Goal: Find specific page/section: Find specific page/section

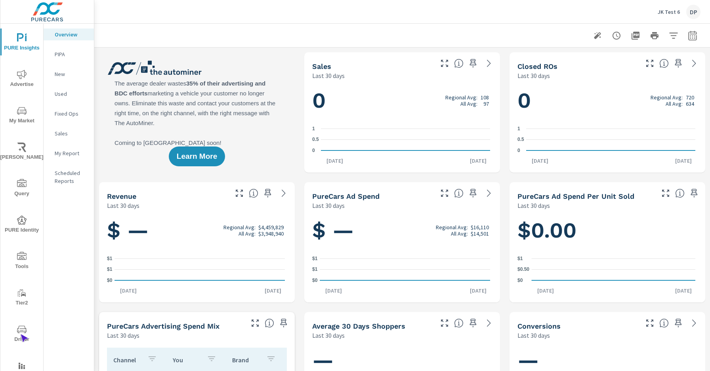
click at [20, 334] on span "Driver" at bounding box center [22, 334] width 38 height 19
